Goal: Task Accomplishment & Management: Complete application form

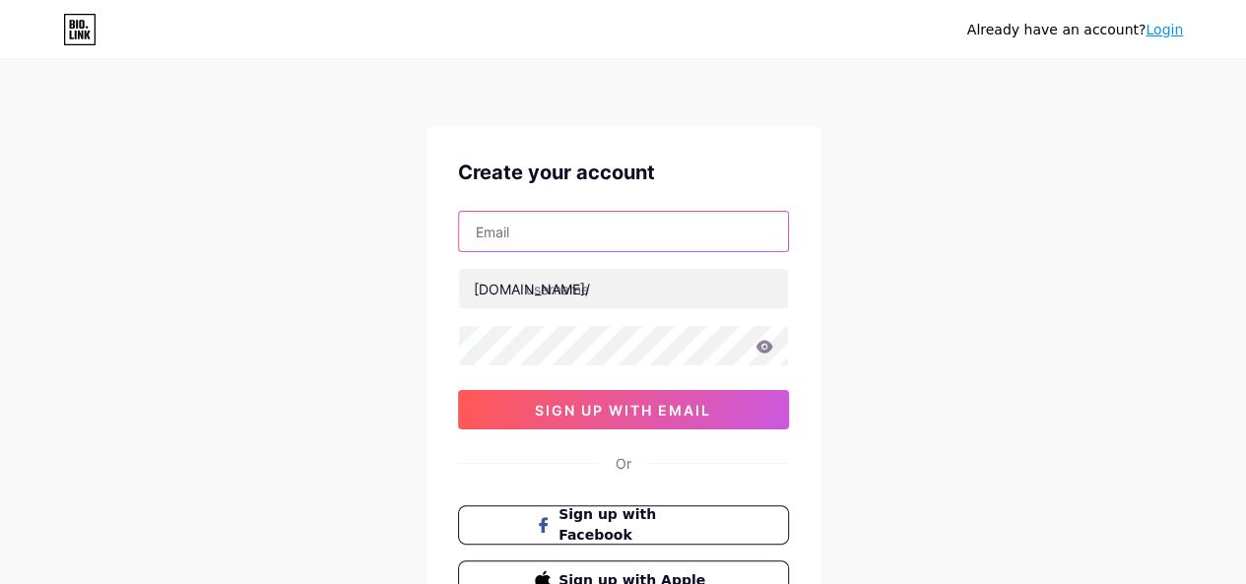
click at [526, 233] on input "text" at bounding box center [623, 231] width 329 height 39
type input "[EMAIL_ADDRESS][DOMAIN_NAME]"
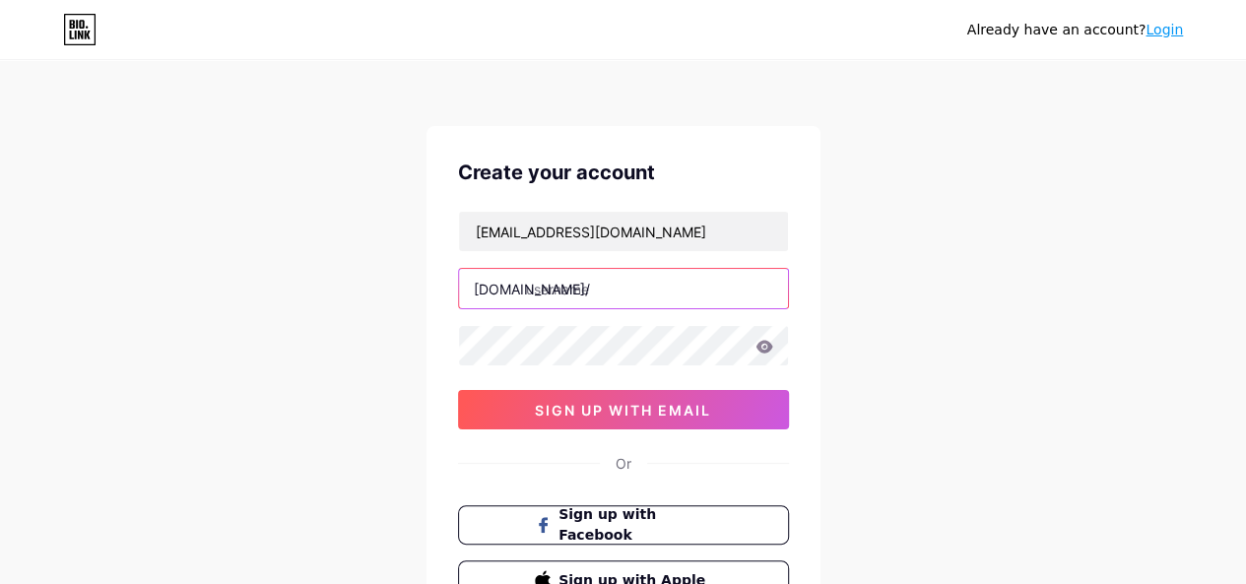
click at [564, 288] on input "text" at bounding box center [623, 288] width 329 height 39
click at [607, 294] on input "text" at bounding box center [623, 288] width 329 height 39
paste input "writename17"
type input "writename17"
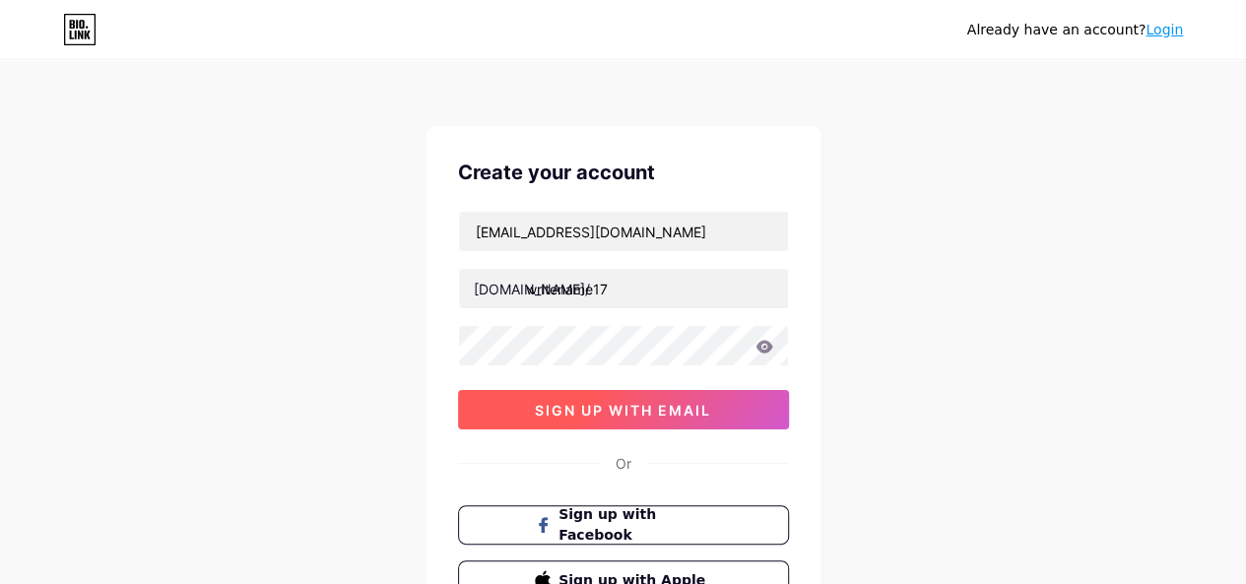
click at [607, 417] on button "sign up with email" at bounding box center [623, 409] width 331 height 39
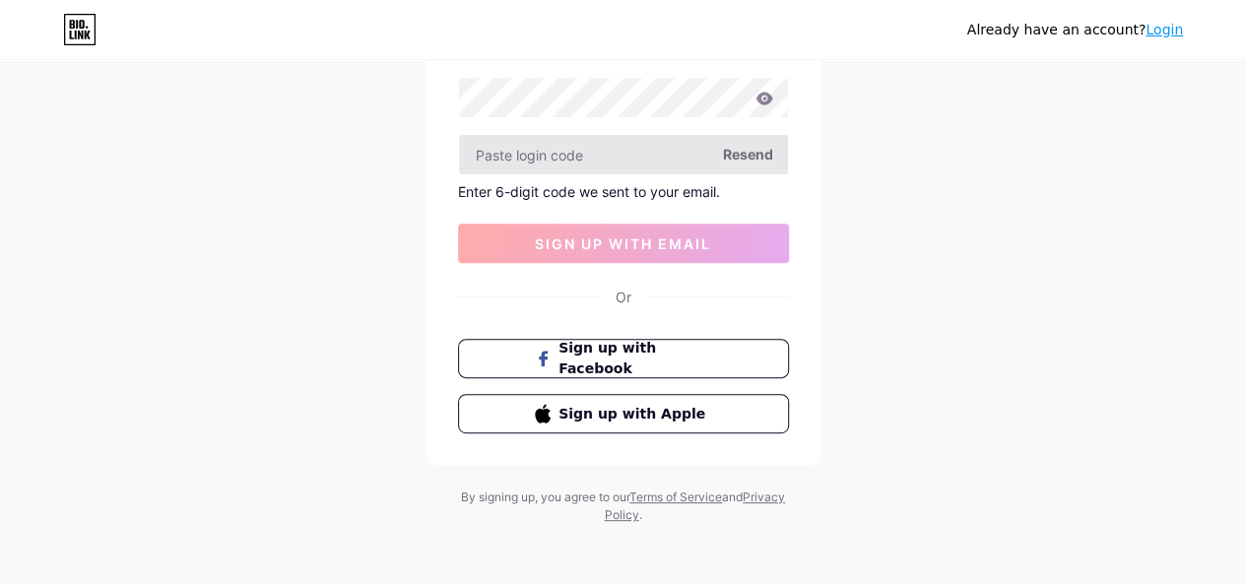
scroll to position [150, 0]
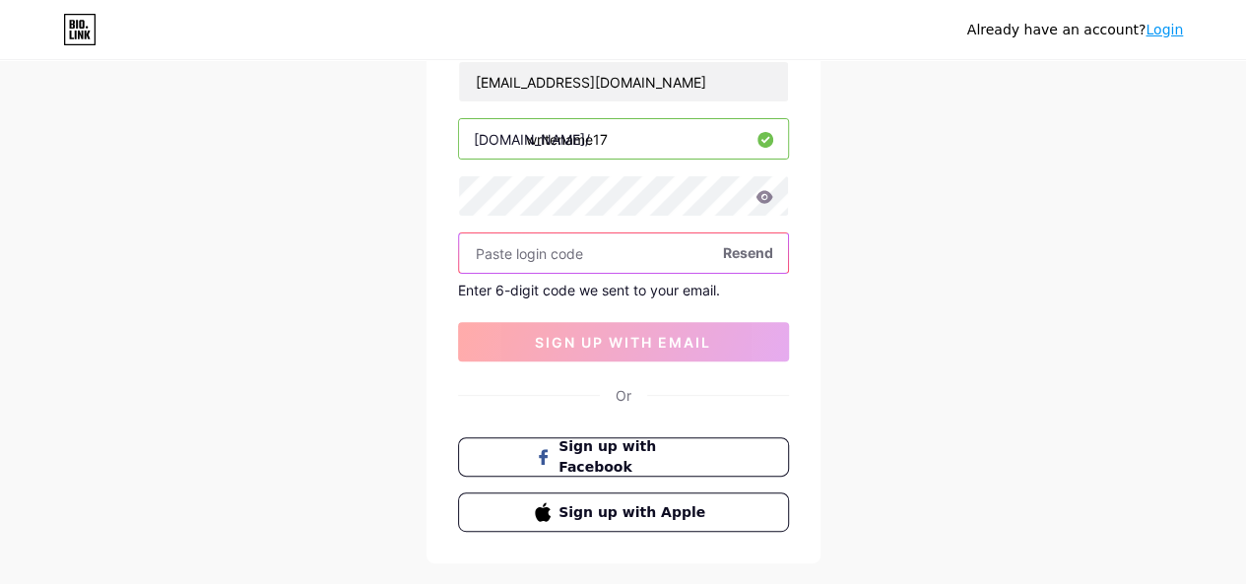
click at [537, 266] on input "text" at bounding box center [623, 252] width 329 height 39
paste input "writename17"
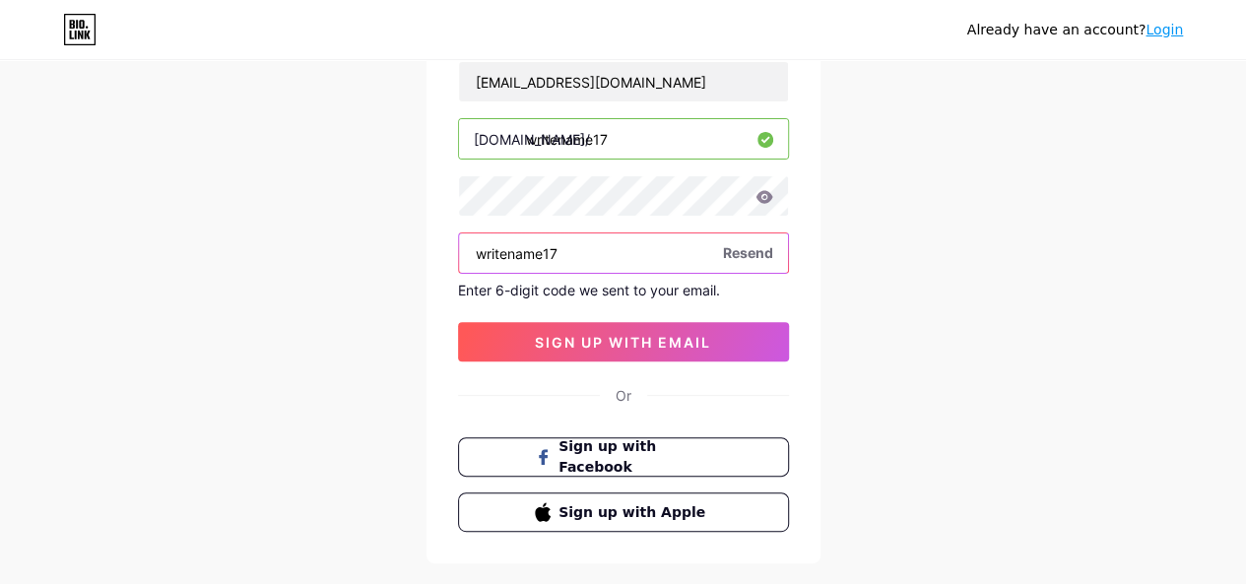
click at [555, 254] on input "writename17" at bounding box center [623, 252] width 329 height 39
click at [558, 253] on input "writename17" at bounding box center [623, 252] width 329 height 39
click at [558, 252] on input "writename17" at bounding box center [623, 252] width 329 height 39
click at [573, 250] on input "writename17" at bounding box center [623, 252] width 329 height 39
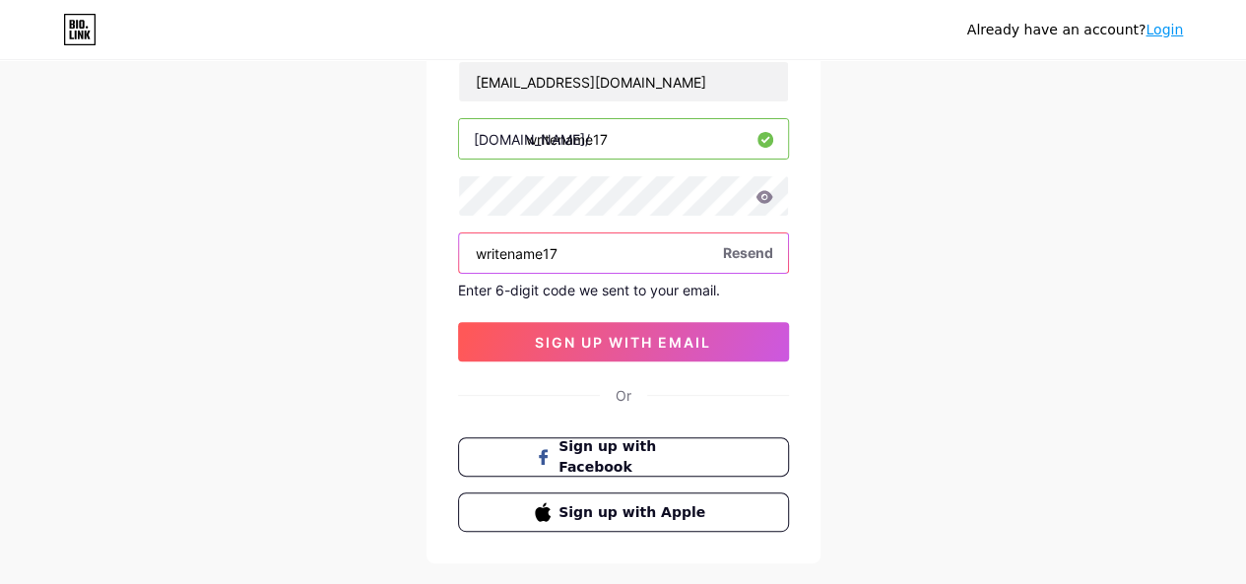
click at [573, 250] on input "writename17" at bounding box center [623, 252] width 329 height 39
paste input "text"
click at [589, 249] on input "writename17" at bounding box center [623, 252] width 329 height 39
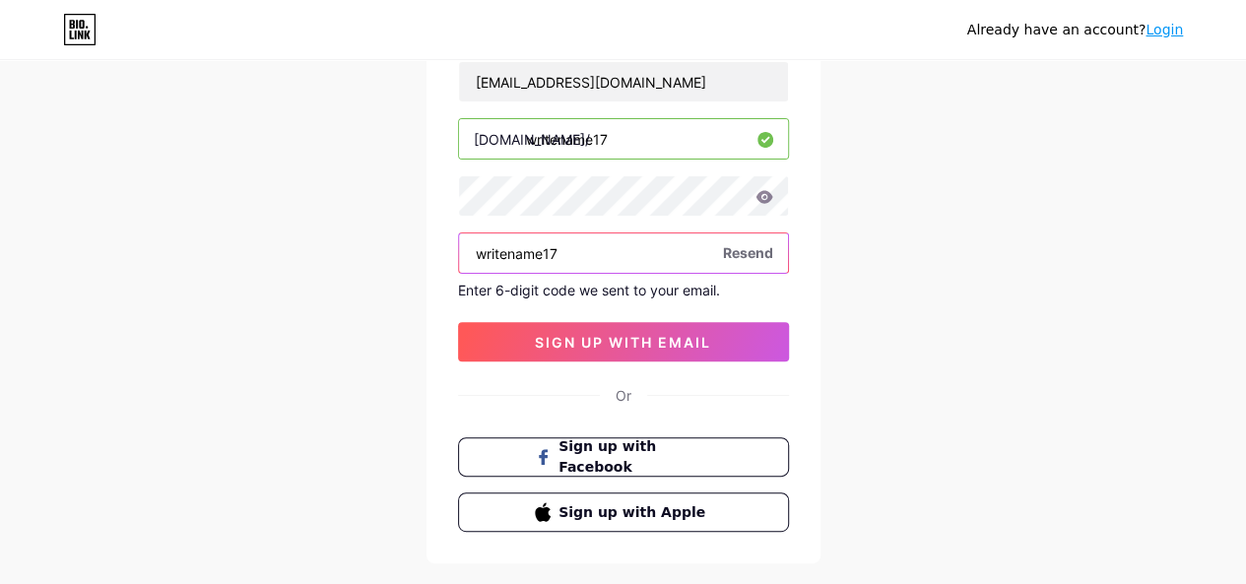
paste input "994738"
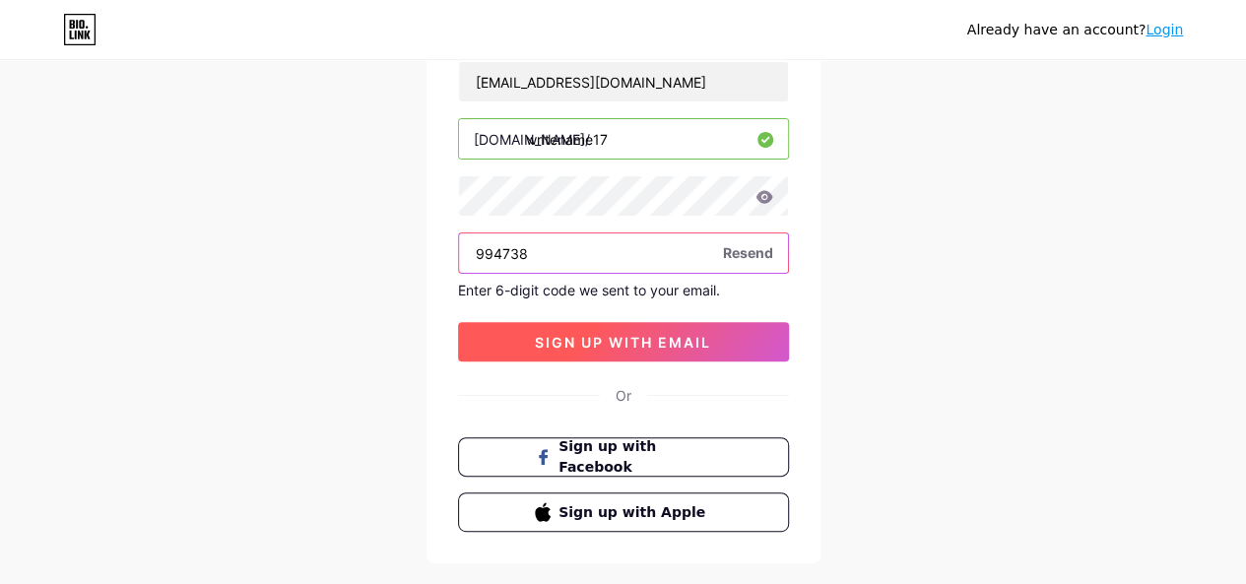
type input "994738"
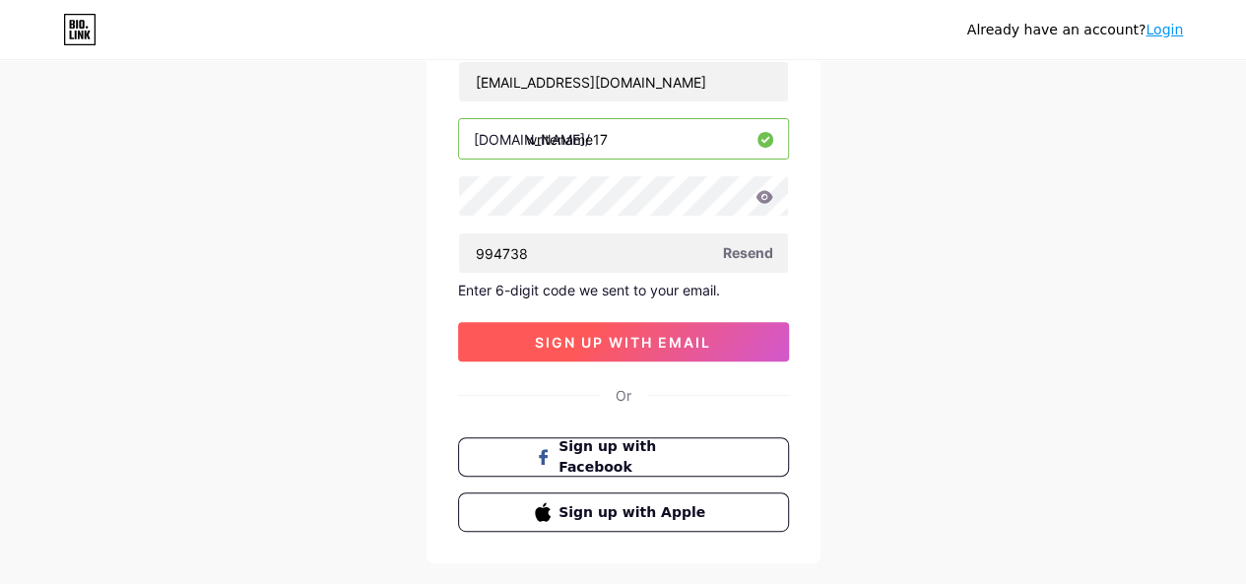
click at [606, 328] on button "sign up with email" at bounding box center [623, 341] width 331 height 39
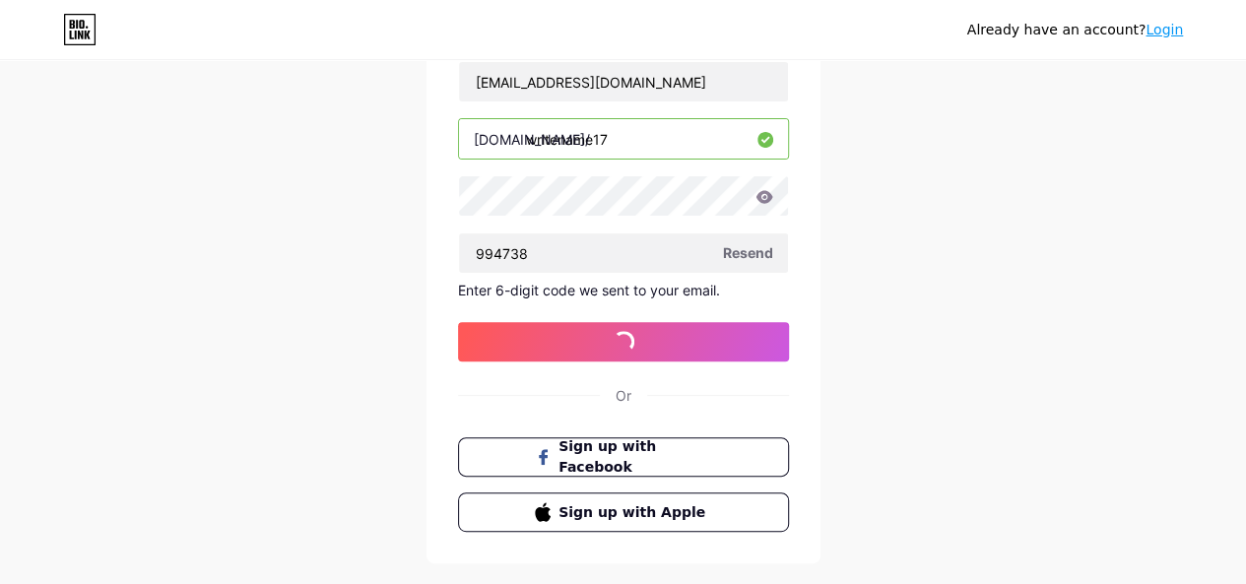
scroll to position [0, 0]
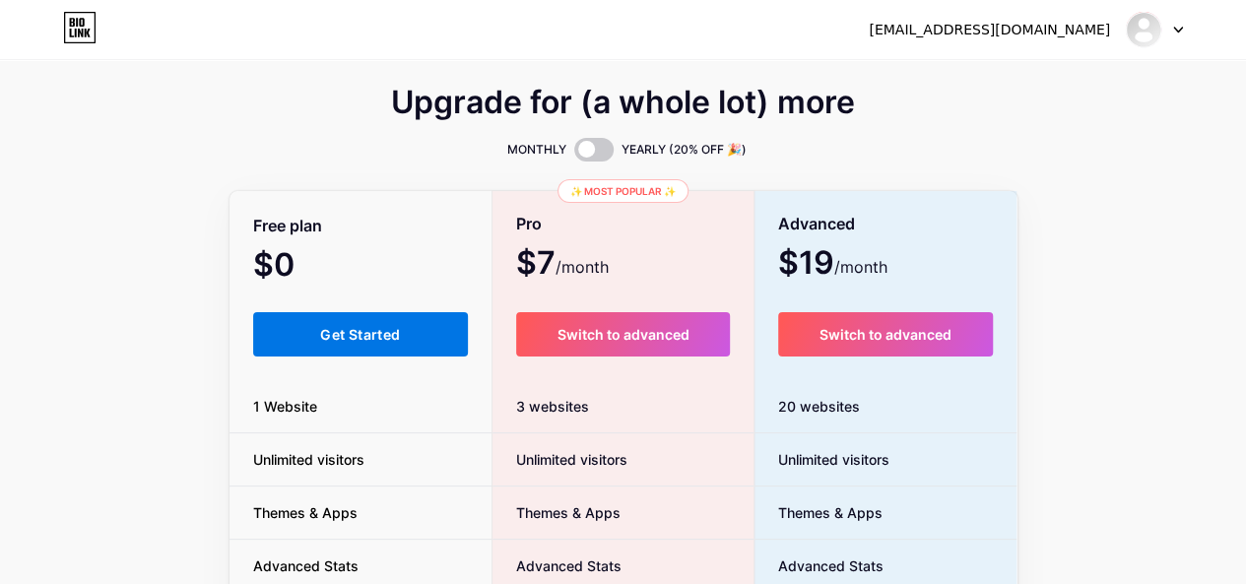
click at [386, 331] on span "Get Started" at bounding box center [360, 334] width 80 height 17
click at [422, 336] on button "Get Started" at bounding box center [361, 334] width 216 height 44
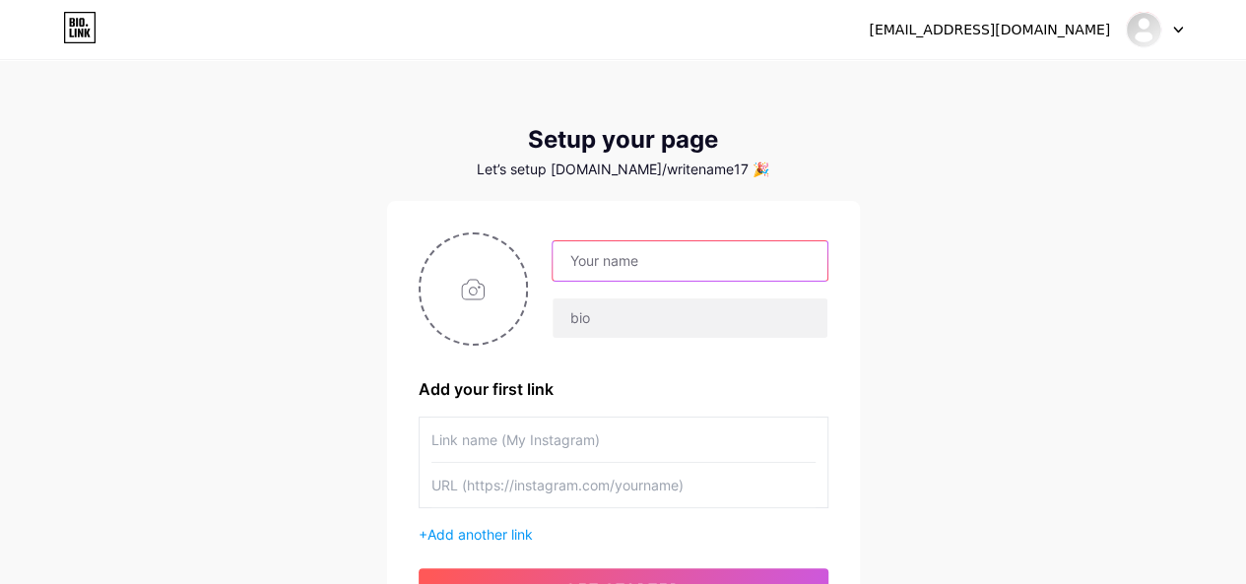
click at [593, 264] on input "text" at bounding box center [689, 260] width 274 height 39
drag, startPoint x: 660, startPoint y: 261, endPoint x: 749, endPoint y: 254, distance: 89.9
click at [749, 254] on input "[EMAIL_ADDRESS][DOMAIN_NAME]" at bounding box center [689, 260] width 274 height 39
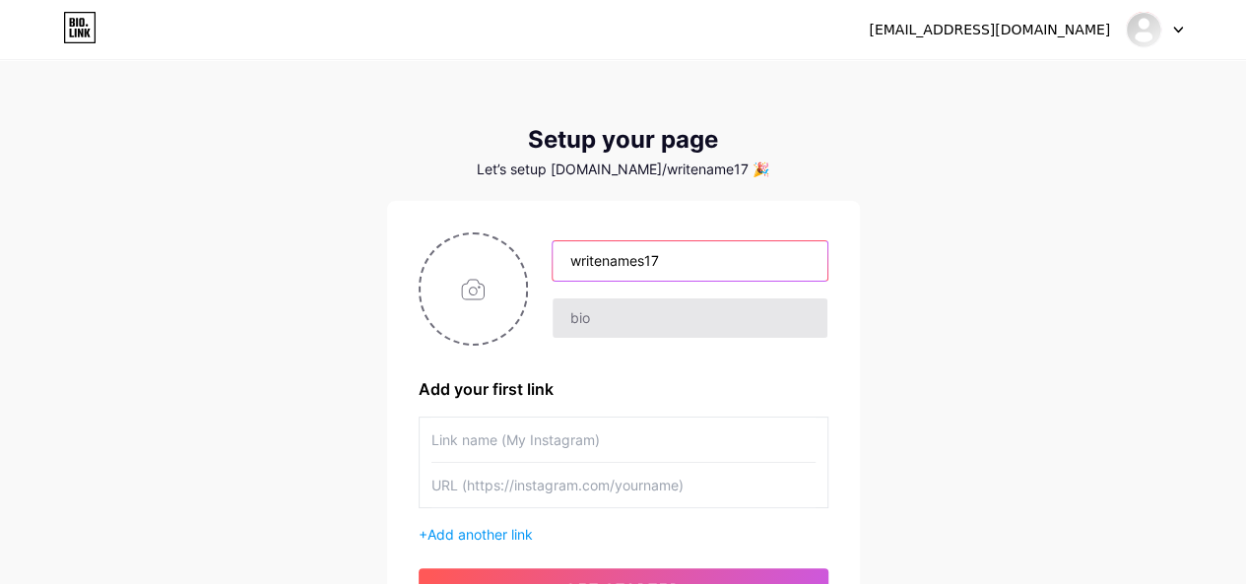
type input "writenames17"
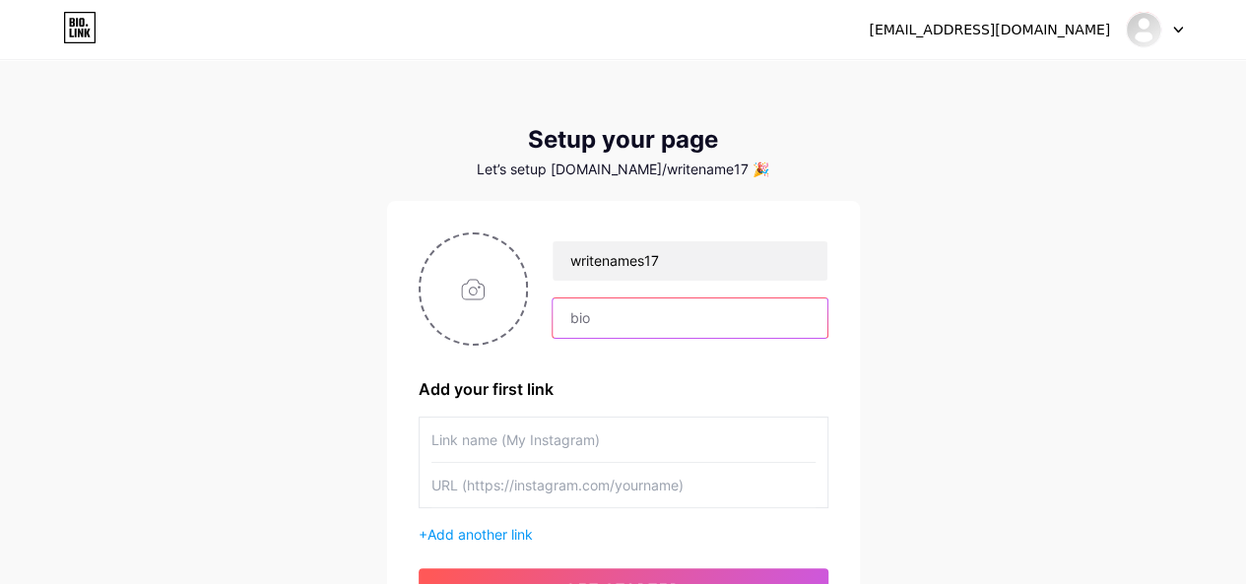
click at [618, 314] on input "text" at bounding box center [689, 317] width 274 height 39
click at [673, 323] on input "text" at bounding box center [689, 317] width 274 height 39
paste input "Website ([URL][DOMAIN_NAME]): Likely a platform or tool for writing, generating…"
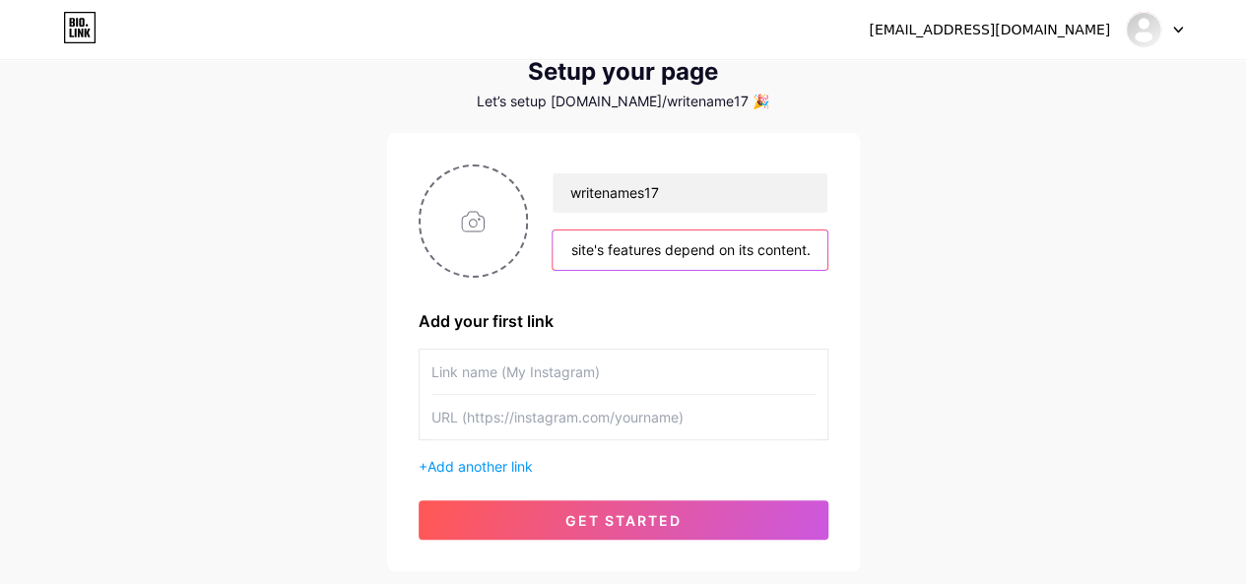
scroll to position [98, 0]
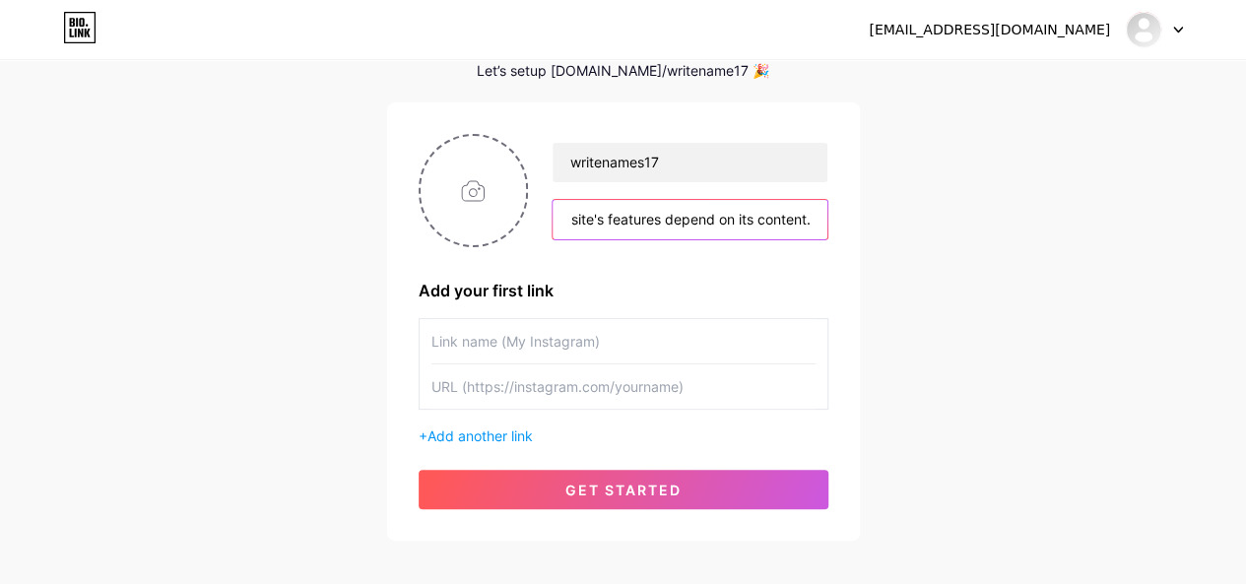
type input "Website ([URL][DOMAIN_NAME]): Likely a platform or tool for writing, generating…"
click at [506, 351] on input "text" at bounding box center [623, 341] width 384 height 44
click at [494, 389] on input "text" at bounding box center [623, 386] width 384 height 44
click at [523, 351] on input "text" at bounding box center [623, 341] width 384 height 44
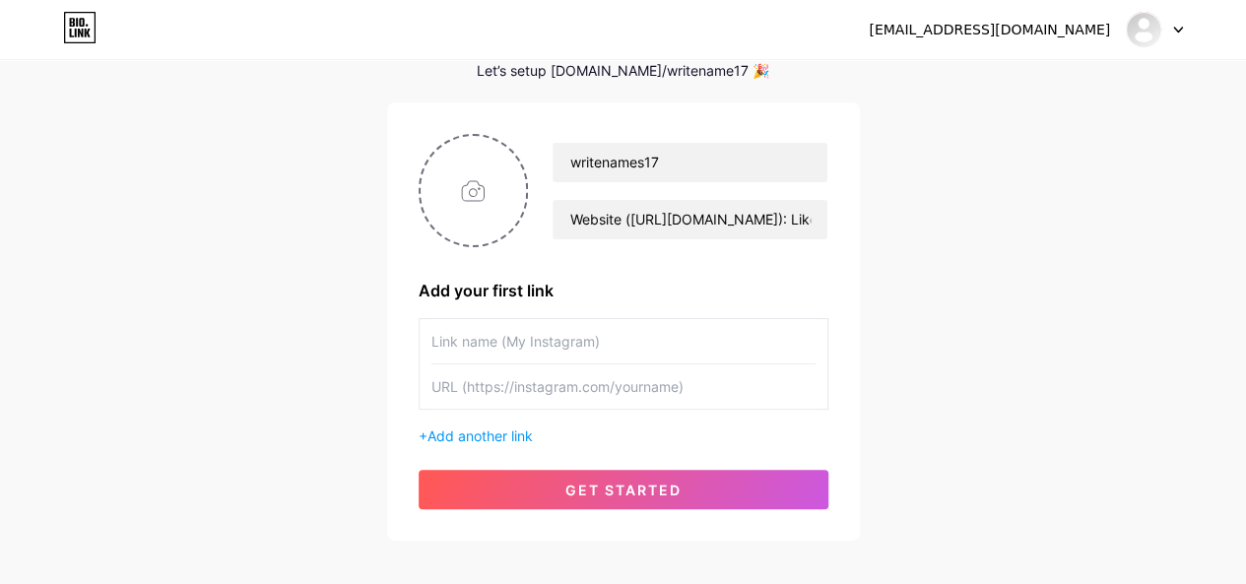
paste input "[URL][DOMAIN_NAME]"
type input "[URL][DOMAIN_NAME]"
click at [522, 379] on input "text" at bounding box center [623, 386] width 384 height 44
click at [523, 389] on input "v" at bounding box center [623, 386] width 384 height 44
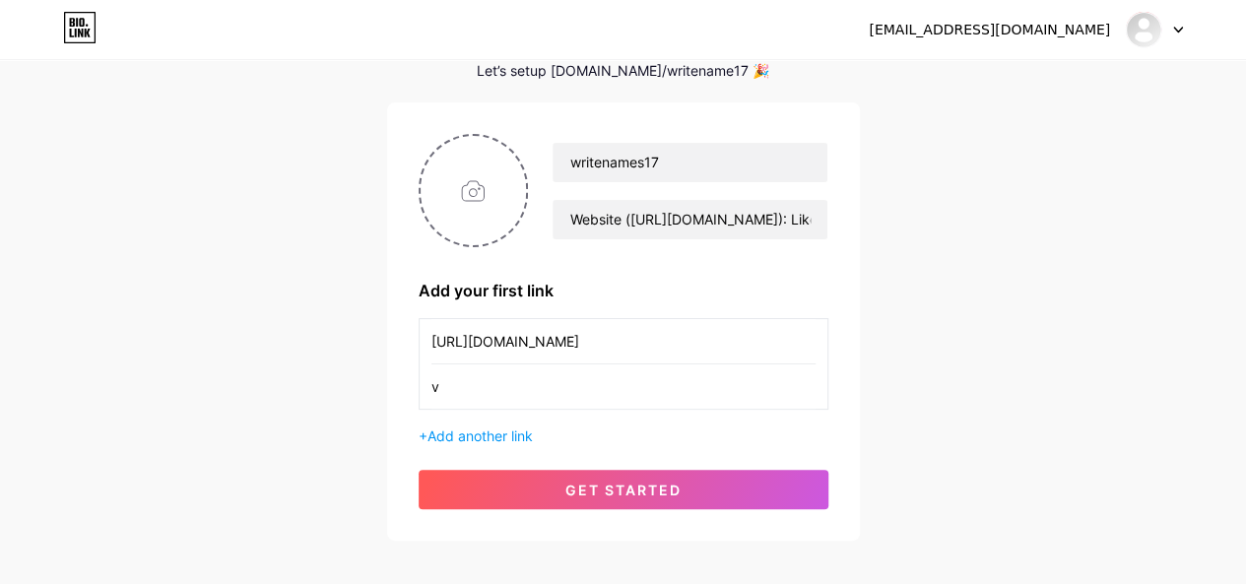
paste input "[URL][DOMAIN_NAME]"
type input "[URL][DOMAIN_NAME]"
click at [493, 438] on span "Add another link" at bounding box center [479, 435] width 105 height 17
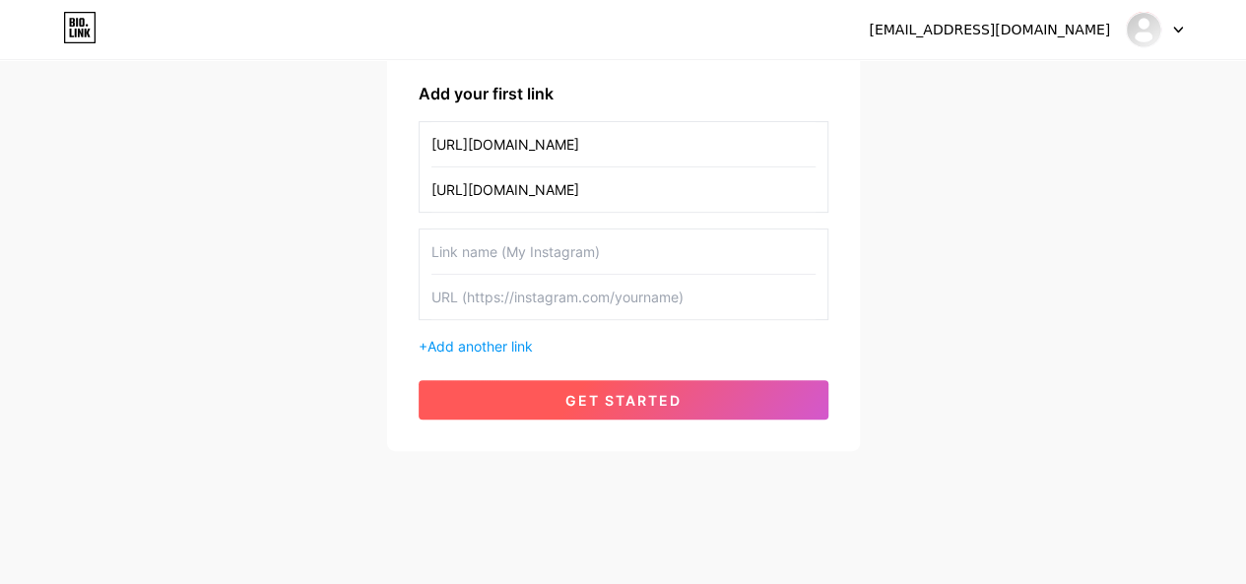
click at [608, 397] on span "get started" at bounding box center [623, 400] width 116 height 17
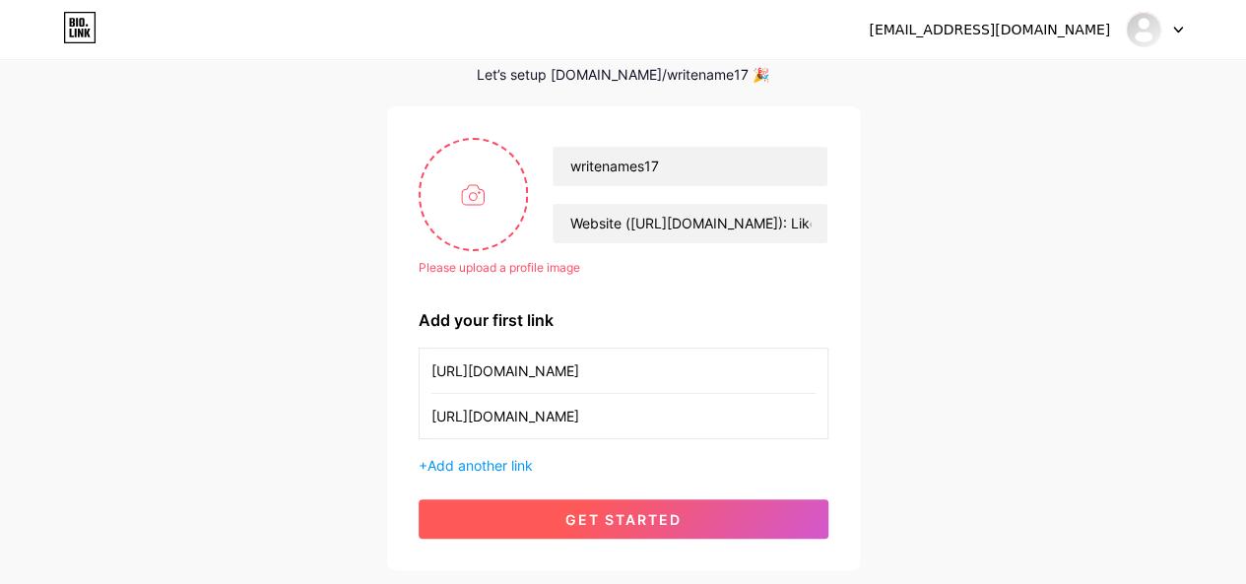
scroll to position [24, 0]
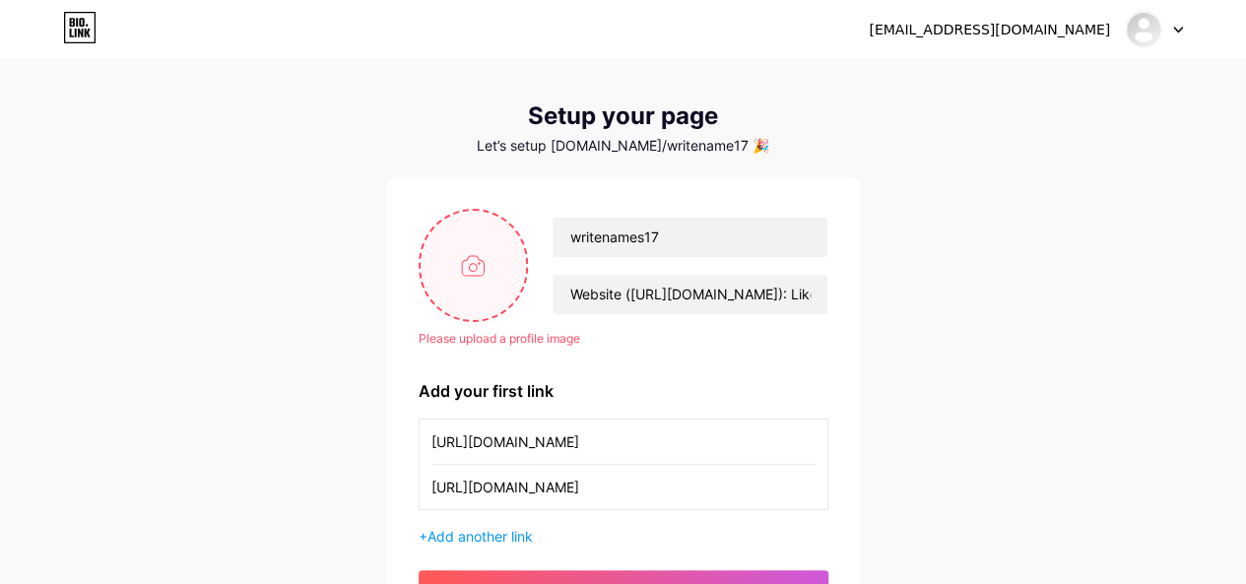
click at [483, 299] on input "file" at bounding box center [473, 265] width 106 height 109
type input "C:\fakepath\IMG_0002.JPG"
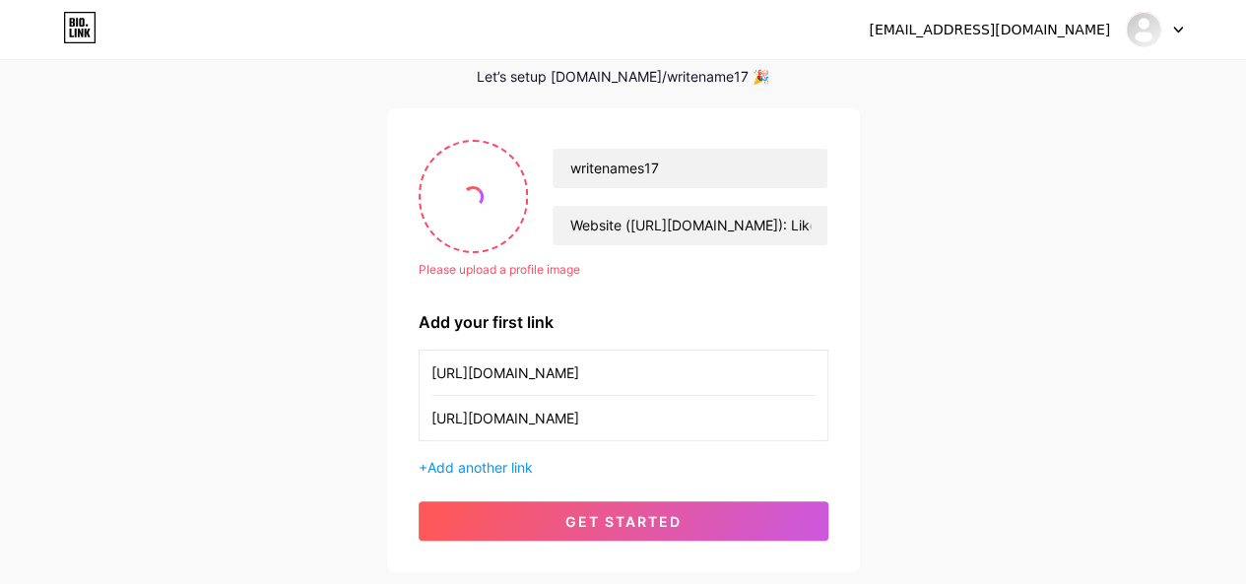
scroll to position [122, 0]
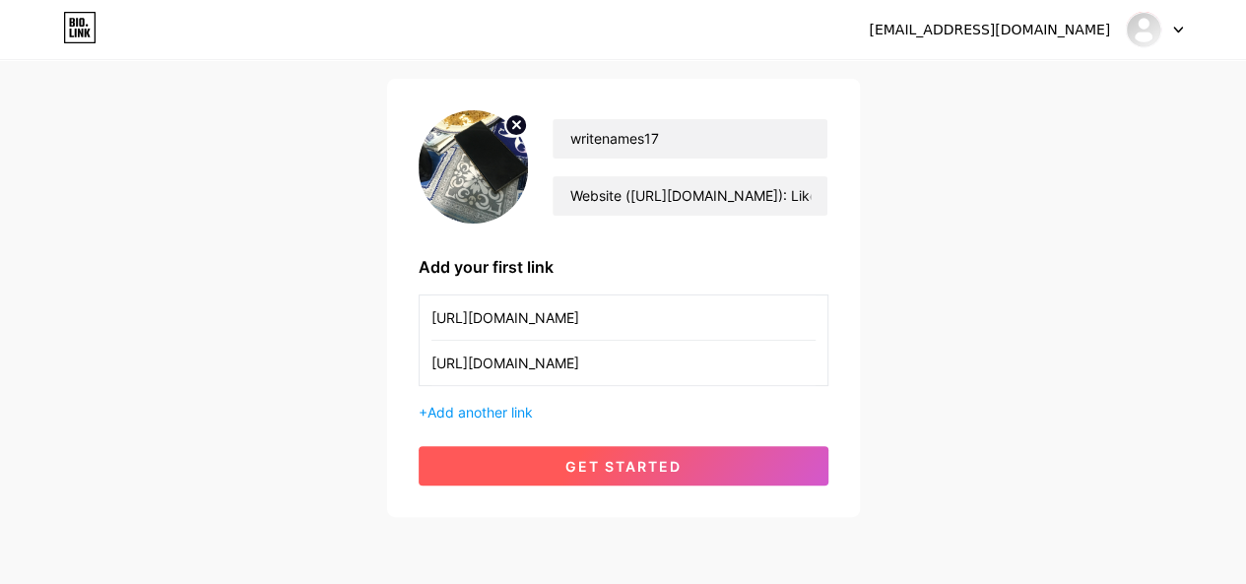
click at [583, 458] on span "get started" at bounding box center [623, 466] width 116 height 17
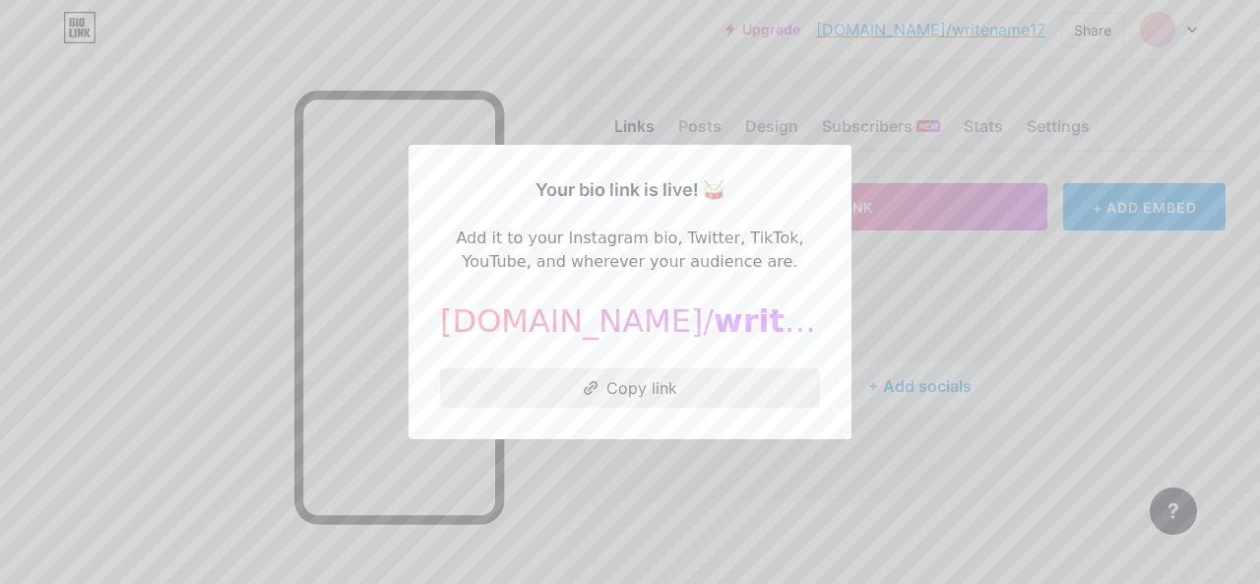
click at [632, 387] on button "Copy link" at bounding box center [630, 387] width 380 height 39
